Goal: Task Accomplishment & Management: Use online tool/utility

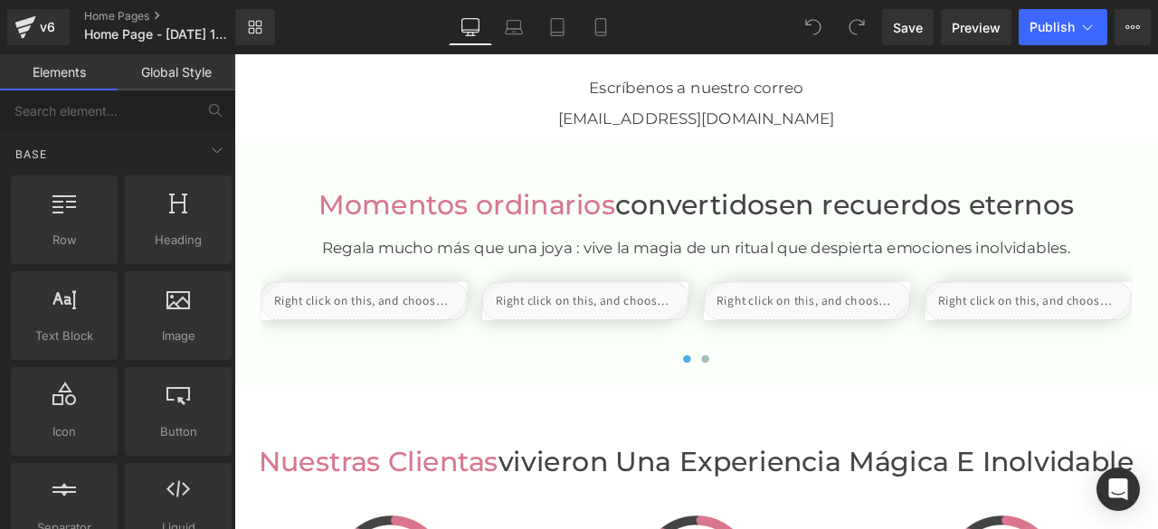
scroll to position [3075, 0]
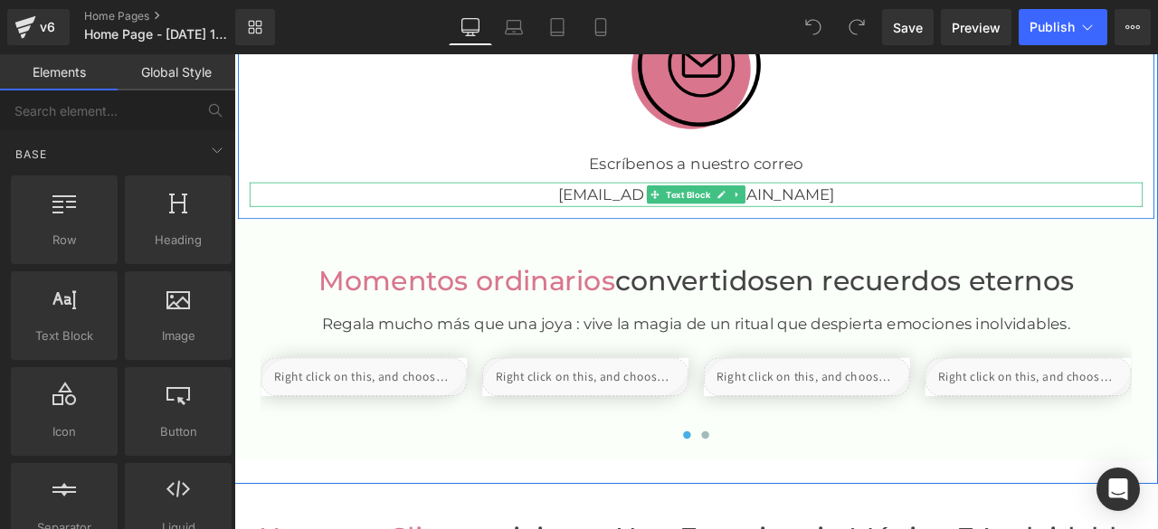
click at [702, 220] on font "[EMAIL_ADDRESS][DOMAIN_NAME]" at bounding box center [782, 221] width 327 height 22
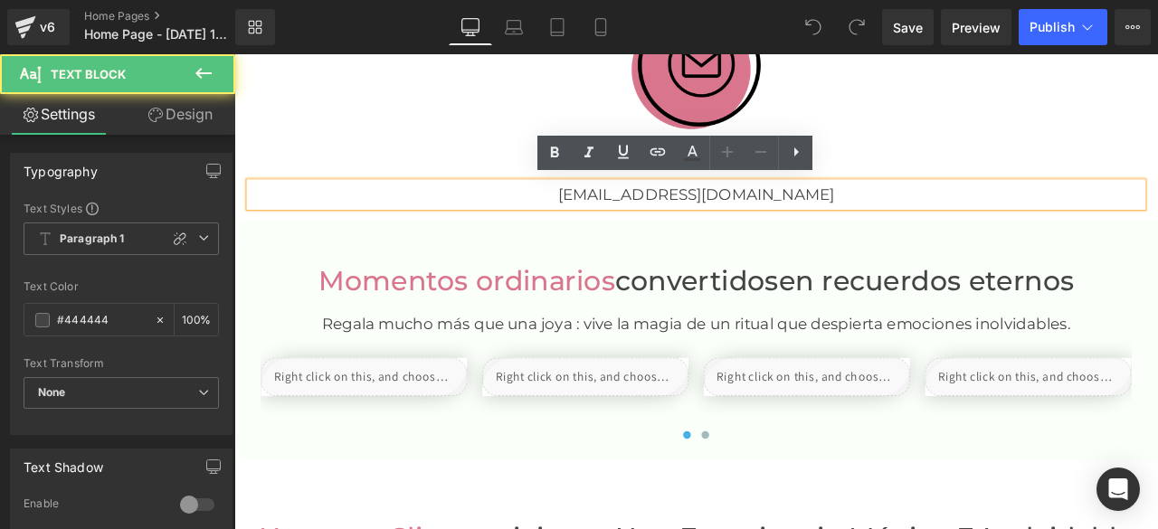
click at [739, 216] on font "[EMAIL_ADDRESS][DOMAIN_NAME]" at bounding box center [782, 221] width 327 height 22
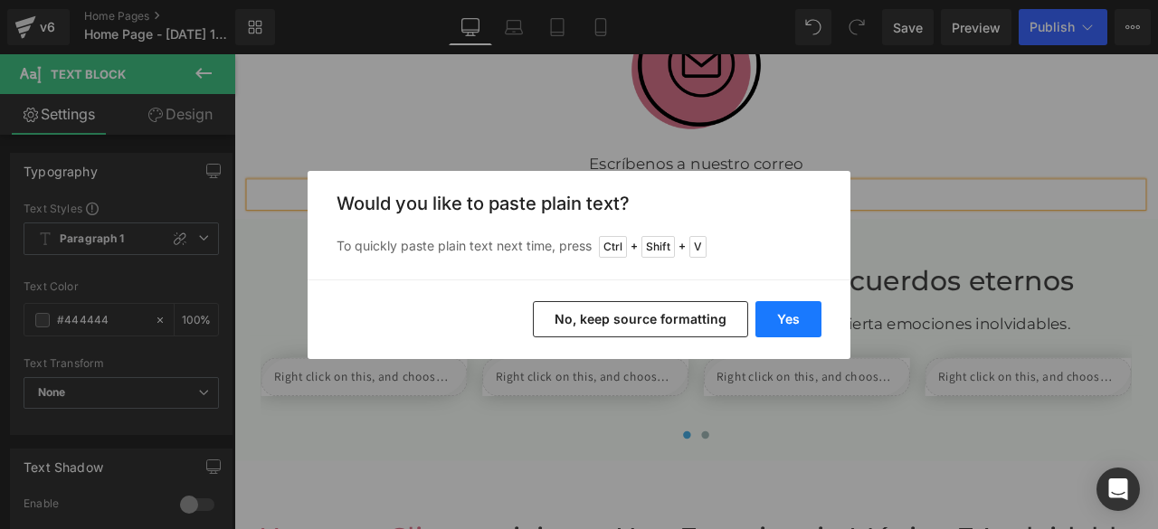
click at [783, 321] on button "Yes" at bounding box center [788, 319] width 66 height 36
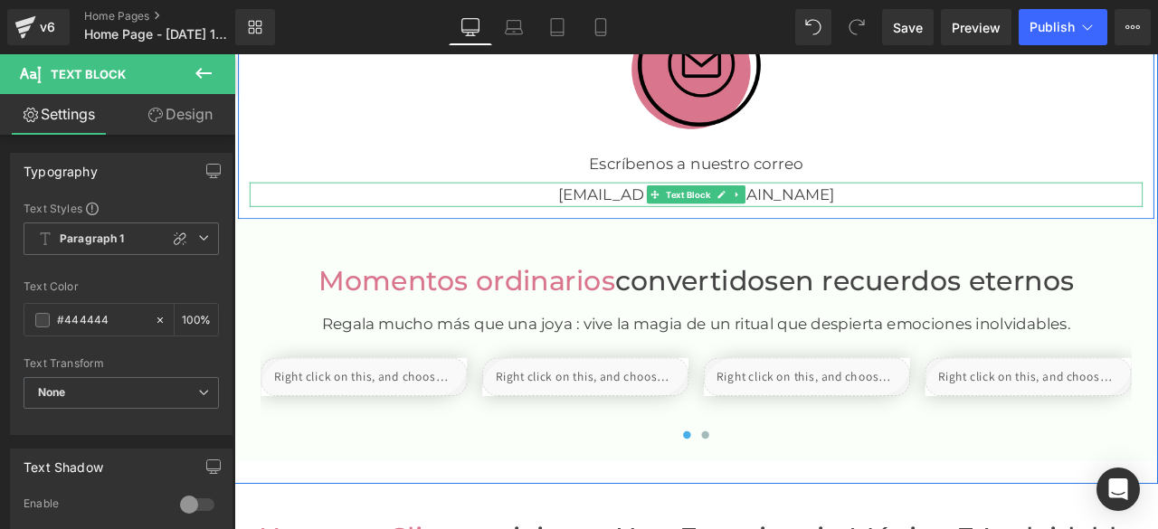
click at [858, 219] on font "[EMAIL_ADDRESS][DOMAIN_NAME]" at bounding box center [782, 221] width 327 height 22
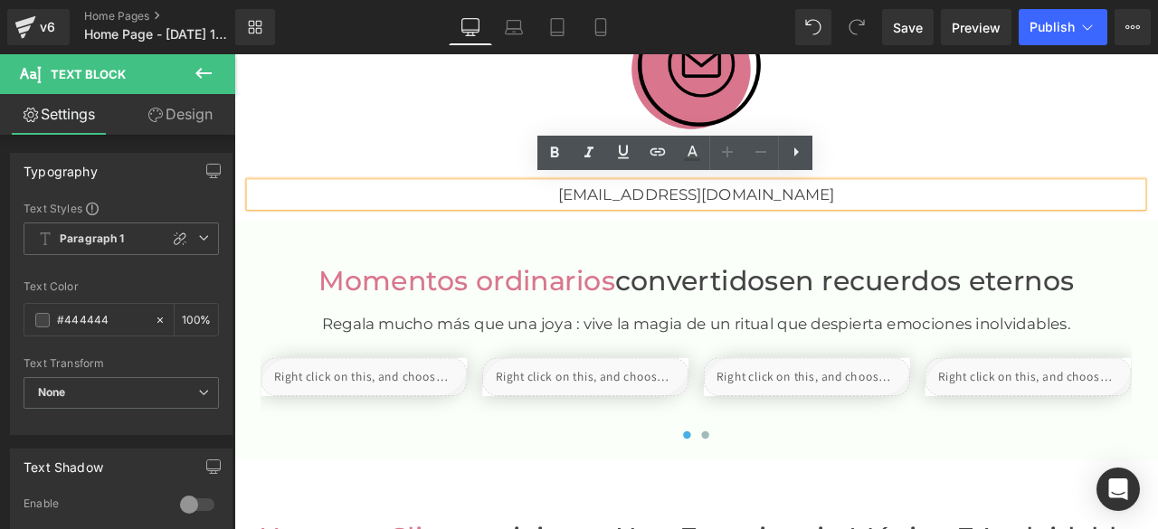
click at [671, 222] on font "[EMAIL_ADDRESS][DOMAIN_NAME]" at bounding box center [782, 221] width 327 height 22
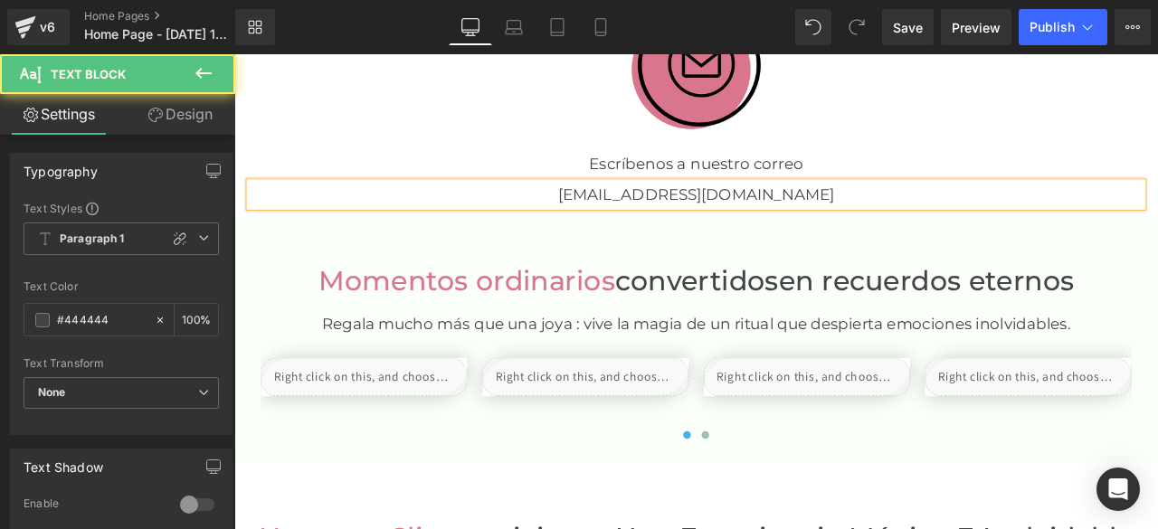
click at [858, 218] on font "[EMAIL_ADDRESS][DOMAIN_NAME]" at bounding box center [782, 221] width 327 height 22
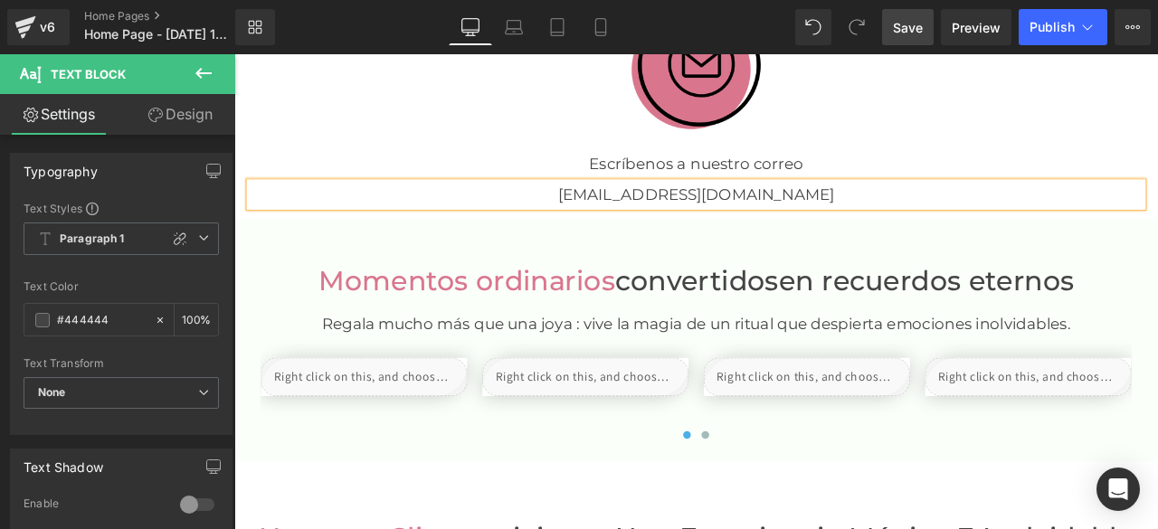
click at [904, 28] on span "Save" at bounding box center [908, 27] width 30 height 19
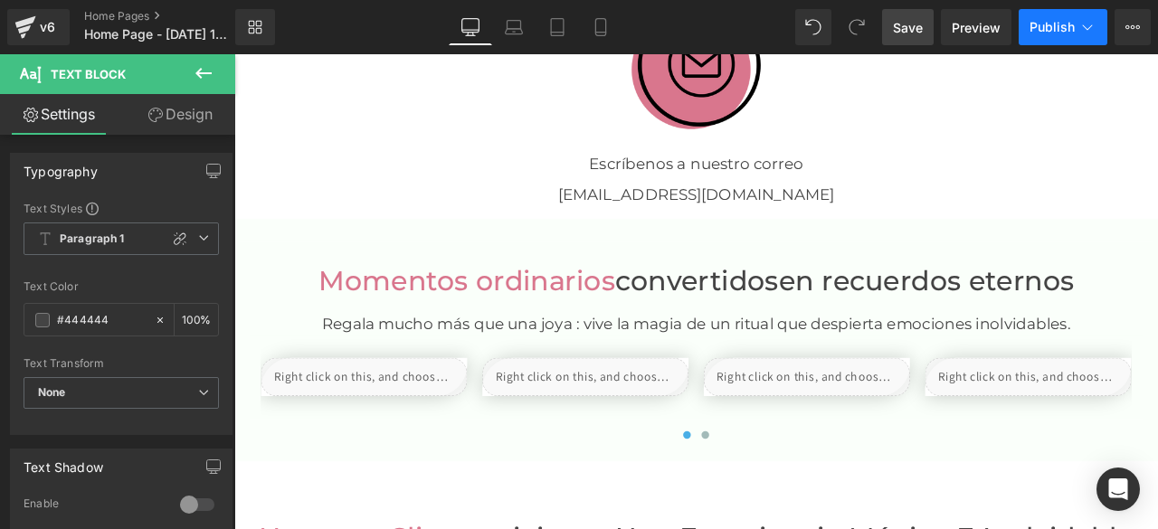
click at [1064, 25] on span "Publish" at bounding box center [1051, 27] width 45 height 14
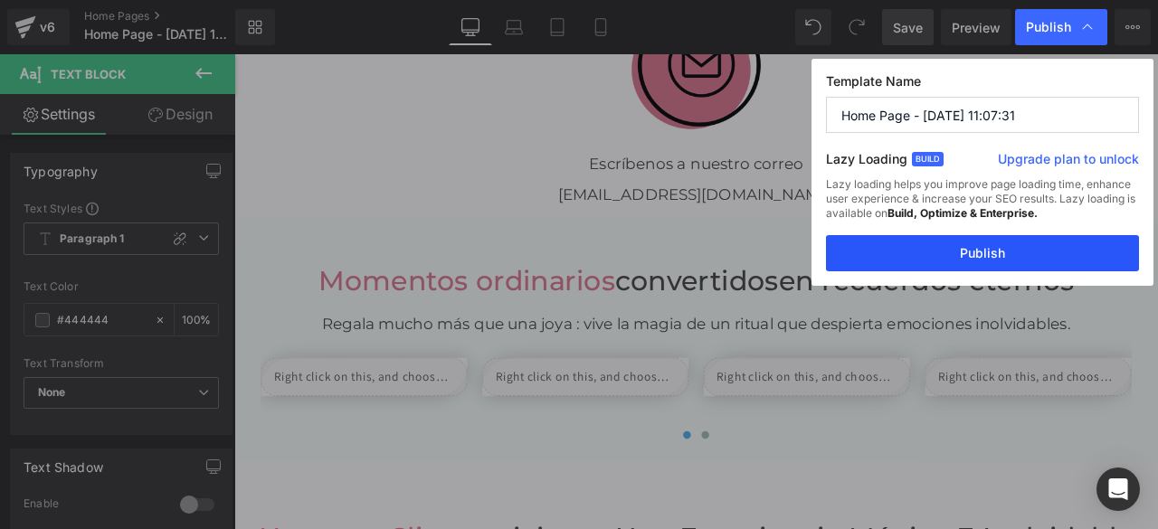
click at [969, 254] on button "Publish" at bounding box center [982, 253] width 313 height 36
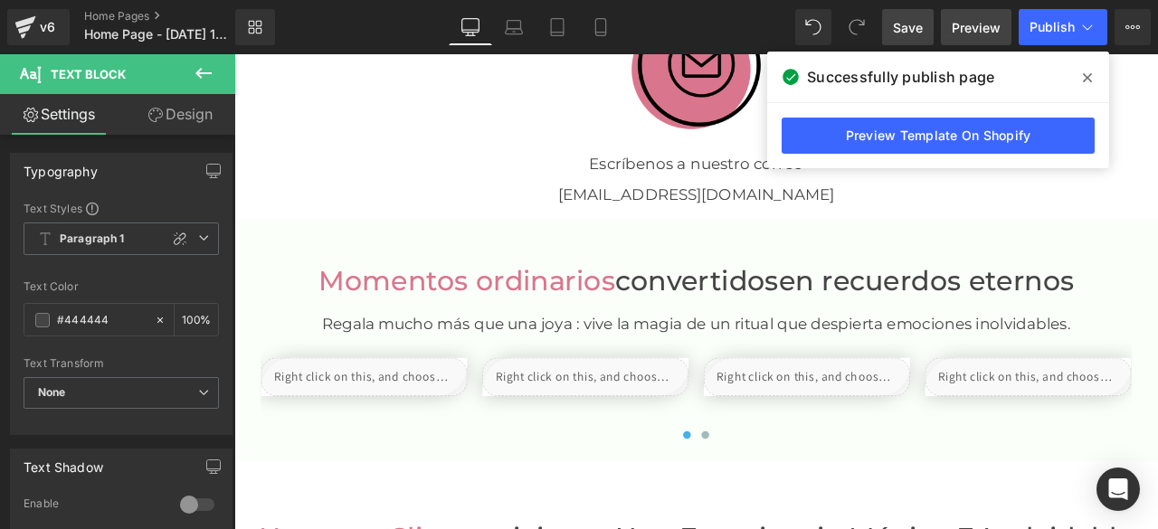
click at [981, 30] on span "Preview" at bounding box center [976, 27] width 49 height 19
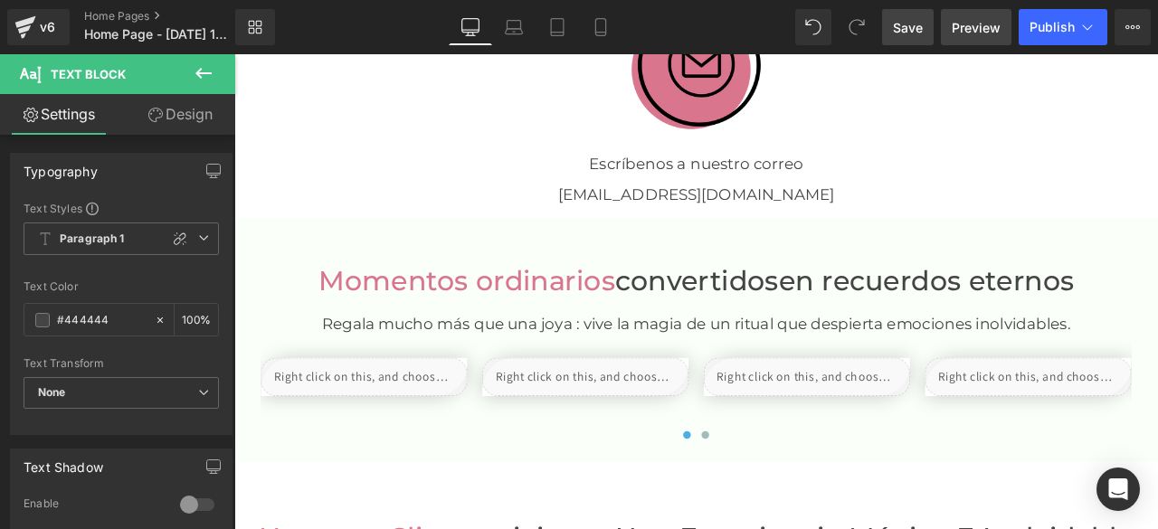
click at [962, 28] on span "Preview" at bounding box center [976, 27] width 49 height 19
